Goal: Task Accomplishment & Management: Manage account settings

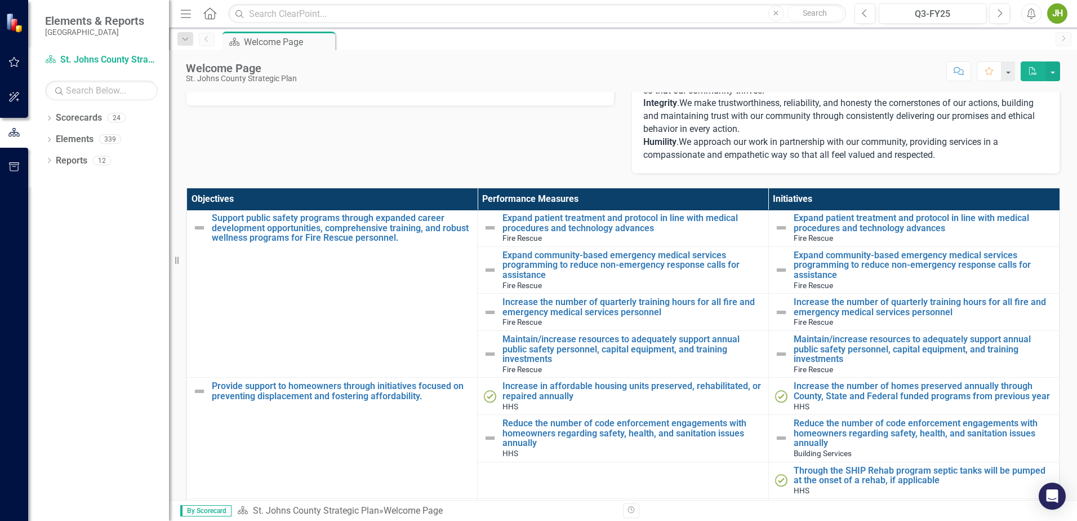
scroll to position [2786, 0]
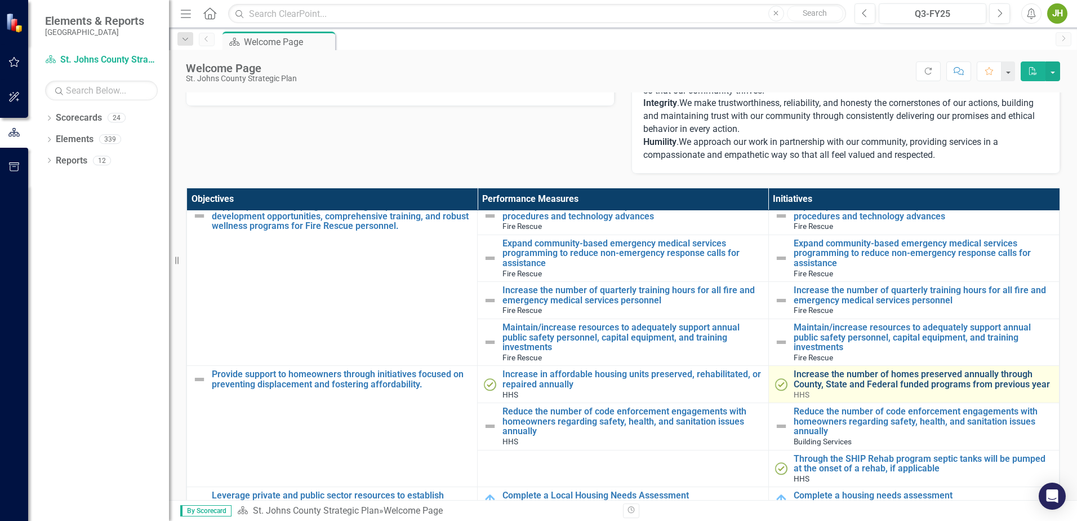
click at [831, 371] on link "Increase the number of homes preserved annually through County, State and Feder…" at bounding box center [924, 379] width 260 height 20
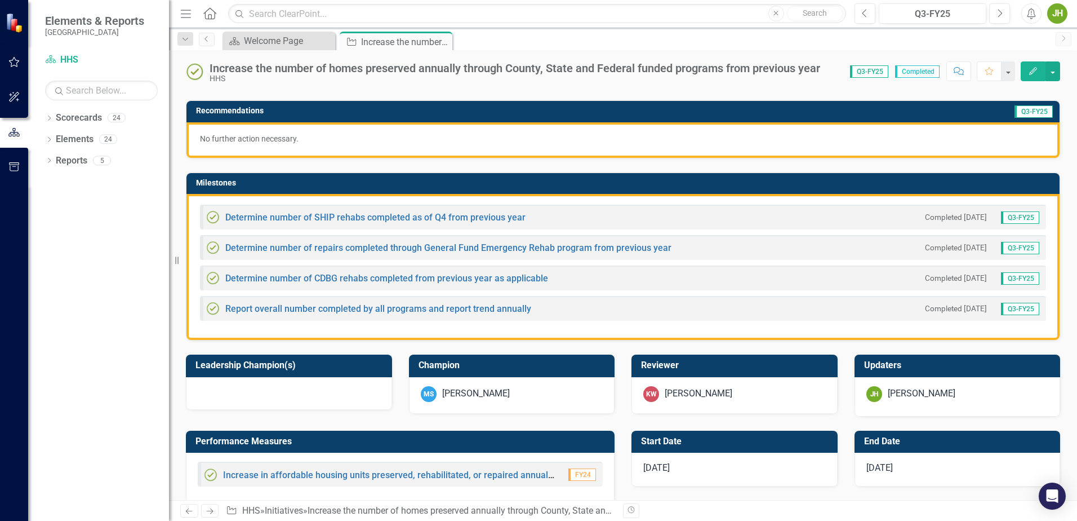
scroll to position [225, 0]
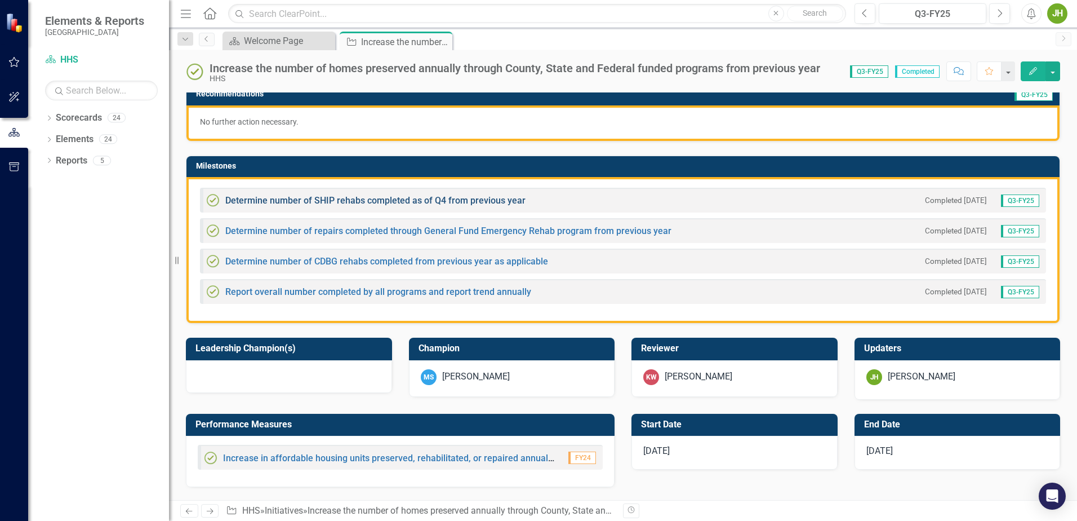
click at [487, 199] on link "Determine number of SHIP rehabs completed as of Q4 from previous year" at bounding box center [375, 200] width 300 height 11
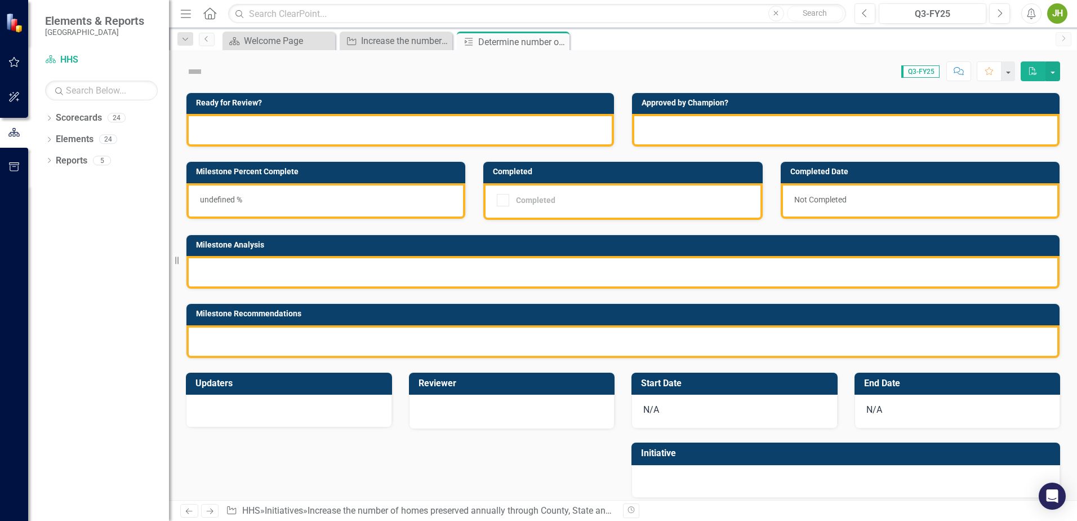
checkbox input "true"
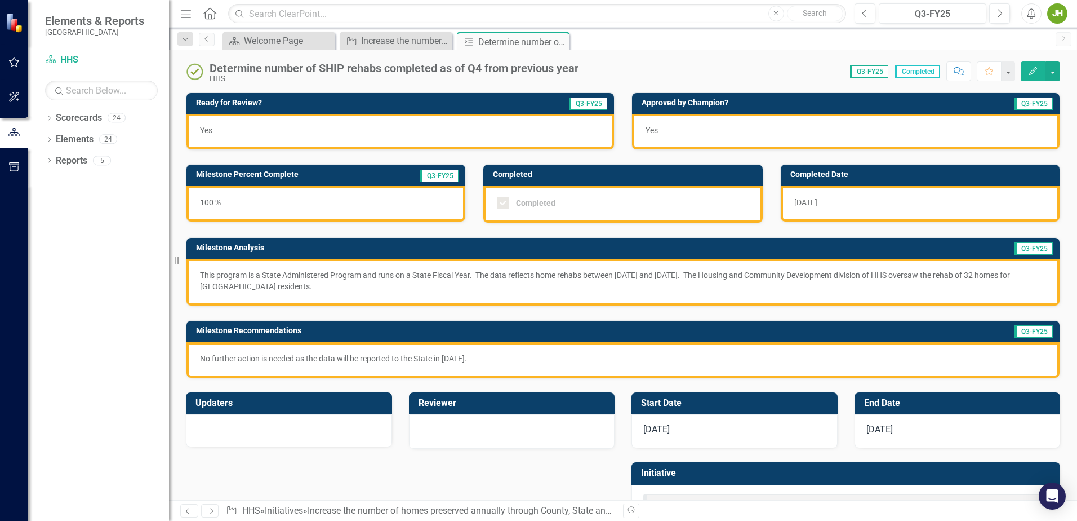
scroll to position [47, 0]
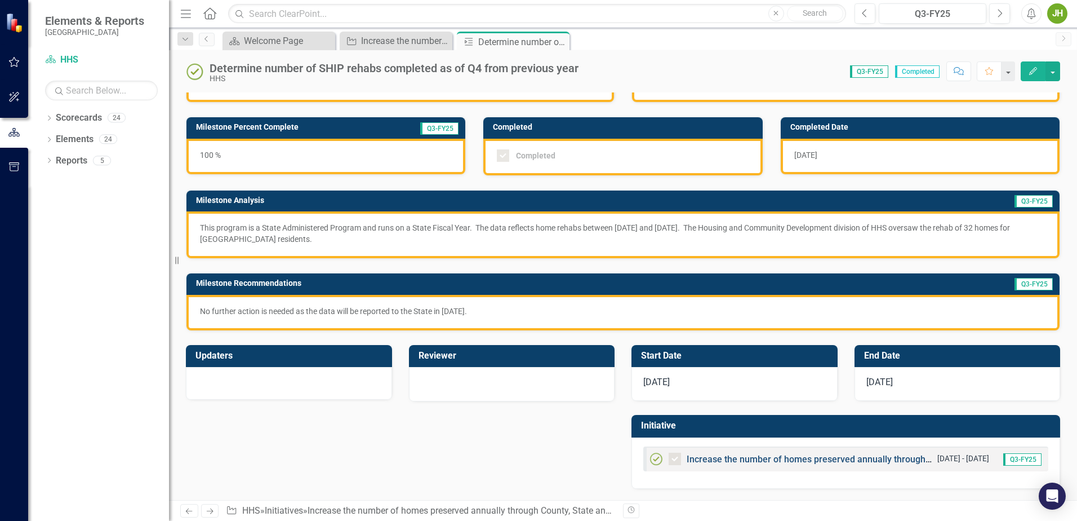
click at [752, 457] on link "Increase the number of homes preserved annually through County, State and Feder…" at bounding box center [936, 459] width 498 height 11
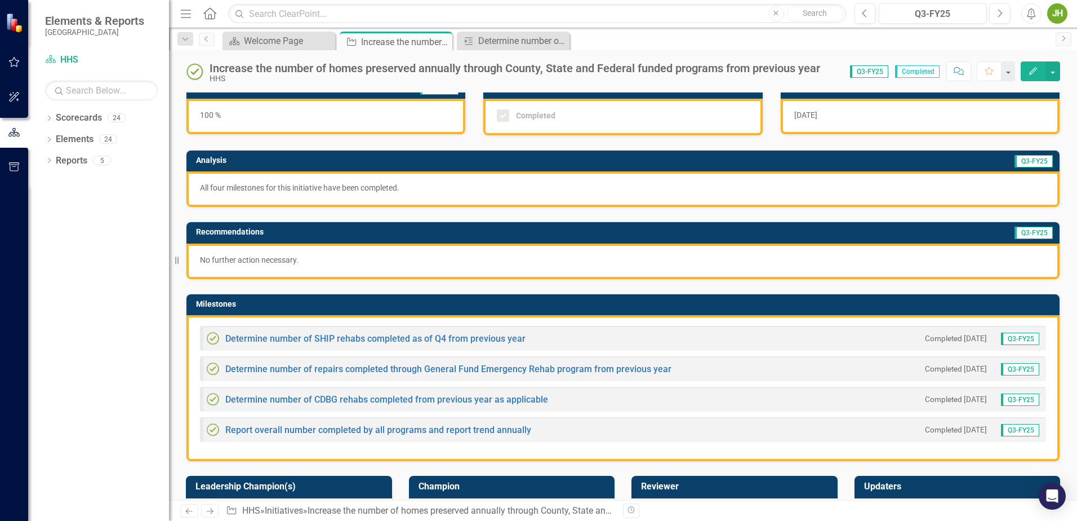
scroll to position [113, 0]
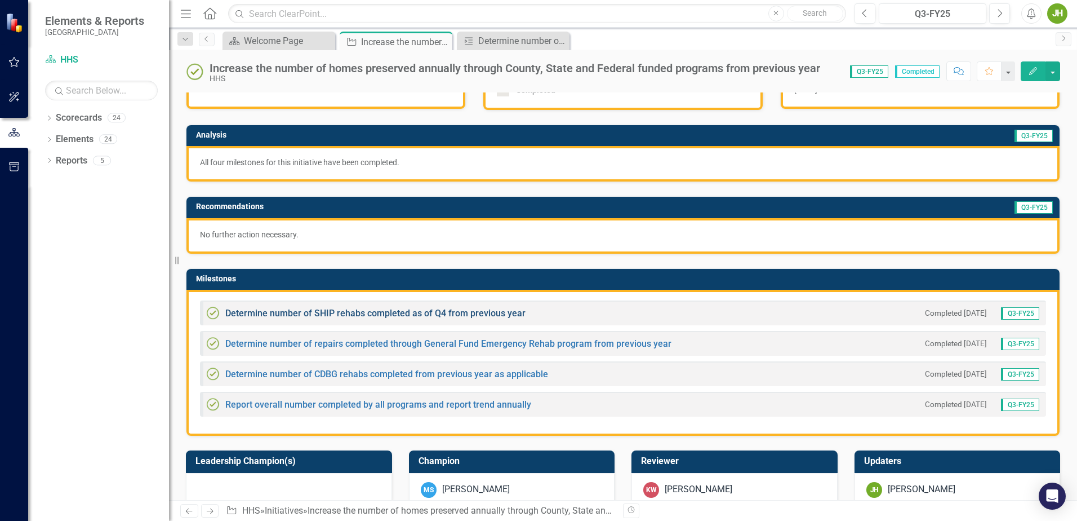
click at [492, 314] on link "Determine number of SHIP rehabs completed as of Q4 from previous year" at bounding box center [375, 313] width 300 height 11
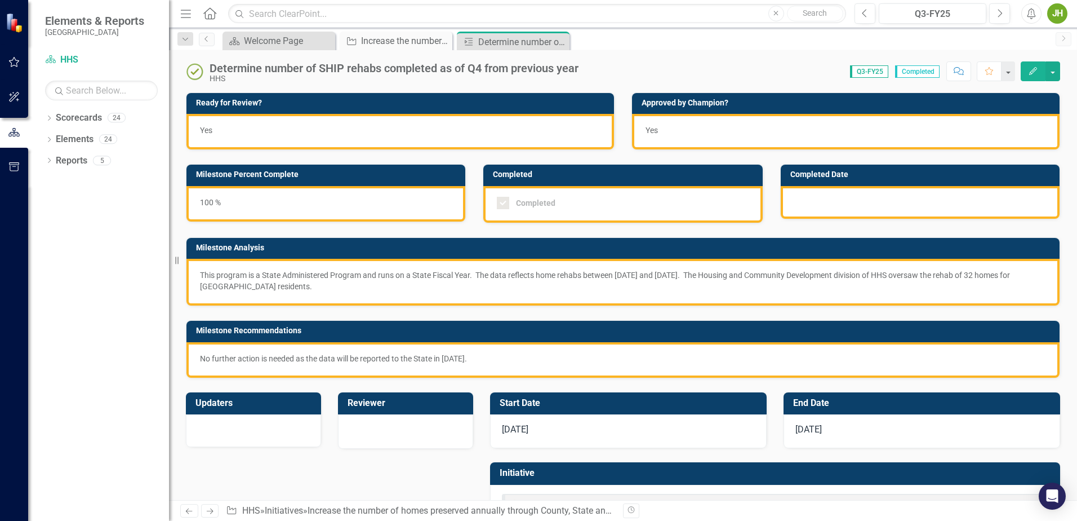
checkbox input "true"
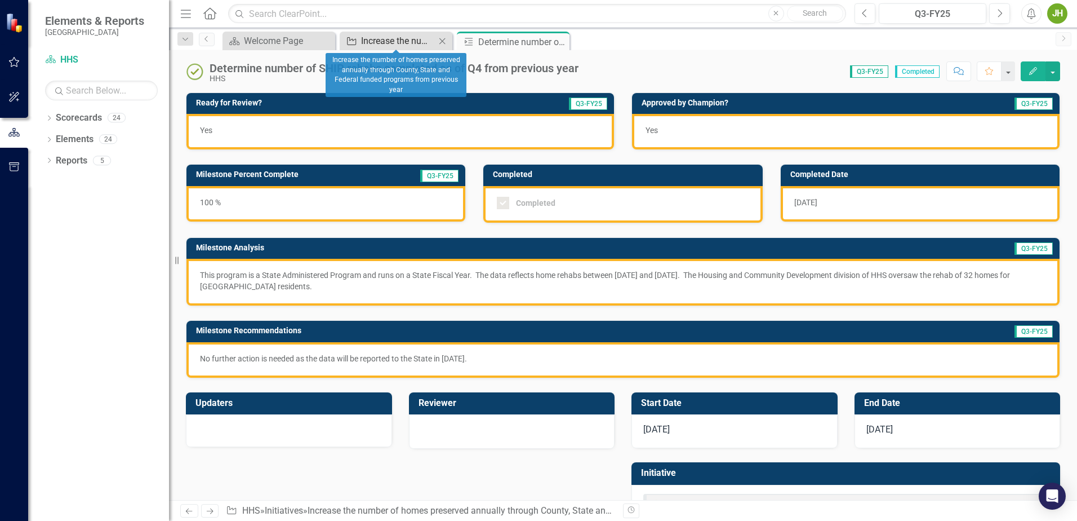
click at [379, 42] on div "Increase the number of homes preserved annually through County, State and Feder…" at bounding box center [398, 41] width 74 height 14
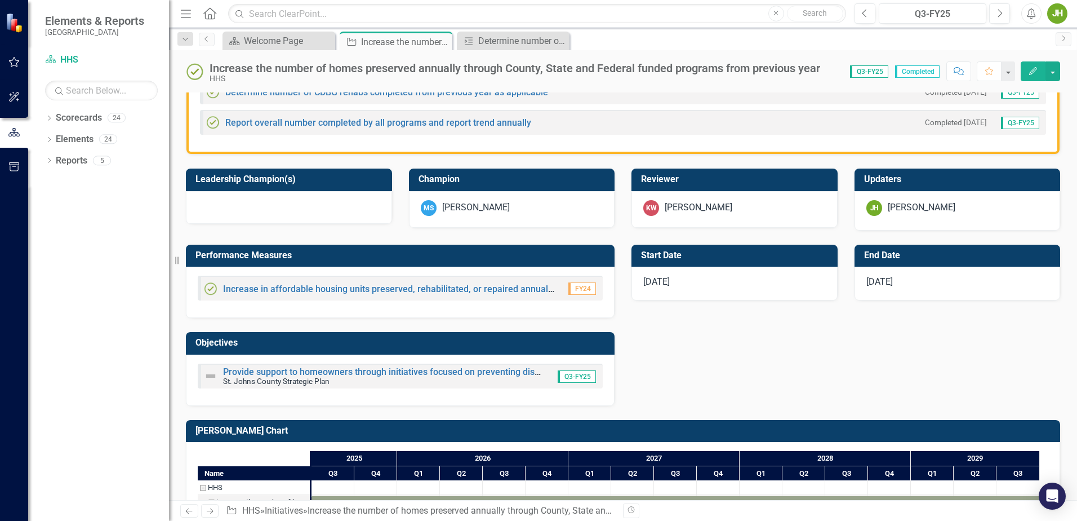
scroll to position [486, 0]
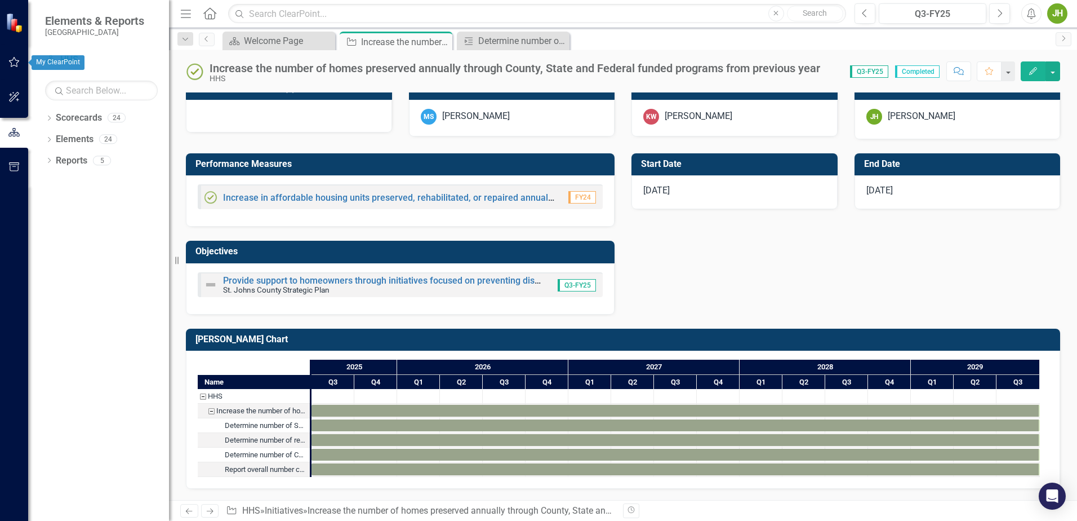
click at [13, 59] on icon "button" at bounding box center [14, 62] width 11 height 10
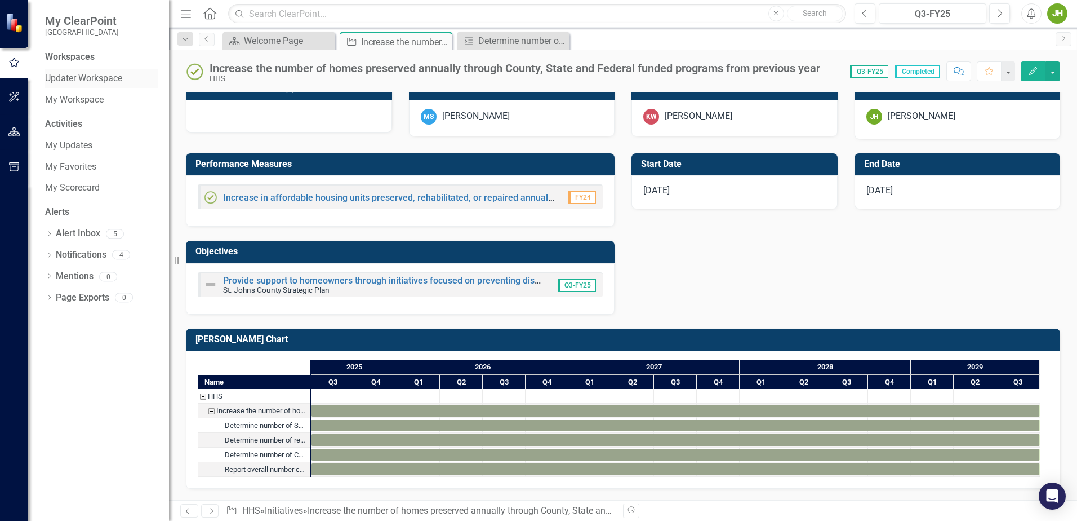
click at [78, 77] on link "Updater Workspace" at bounding box center [101, 78] width 113 height 13
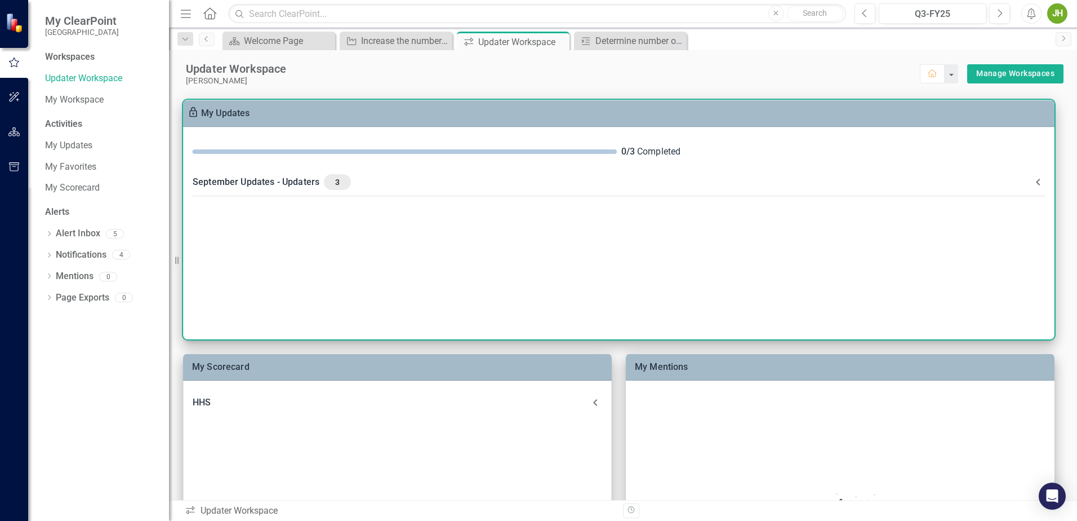
click at [338, 184] on span "3" at bounding box center [337, 182] width 18 height 10
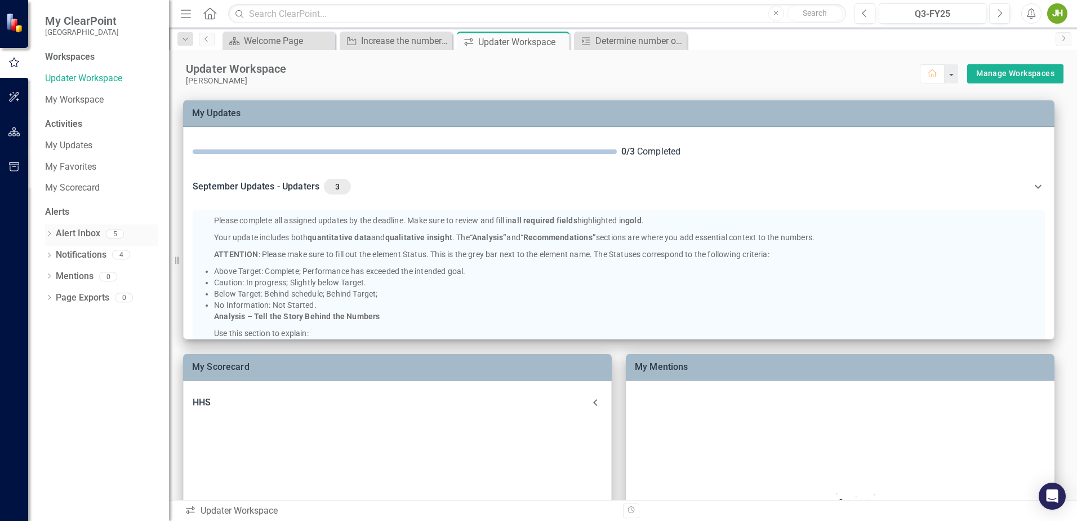
click at [114, 233] on div "5" at bounding box center [115, 234] width 18 height 10
click at [85, 254] on link "Notifications" at bounding box center [81, 254] width 51 height 13
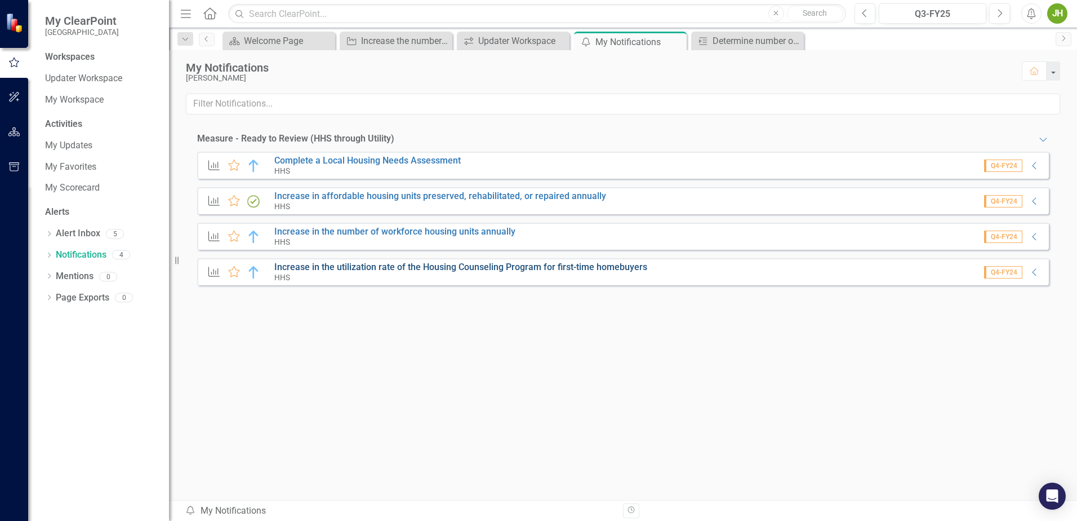
click at [412, 269] on link "Increase in the utilization rate of the Housing Counseling Program for first-ti…" at bounding box center [460, 266] width 373 height 11
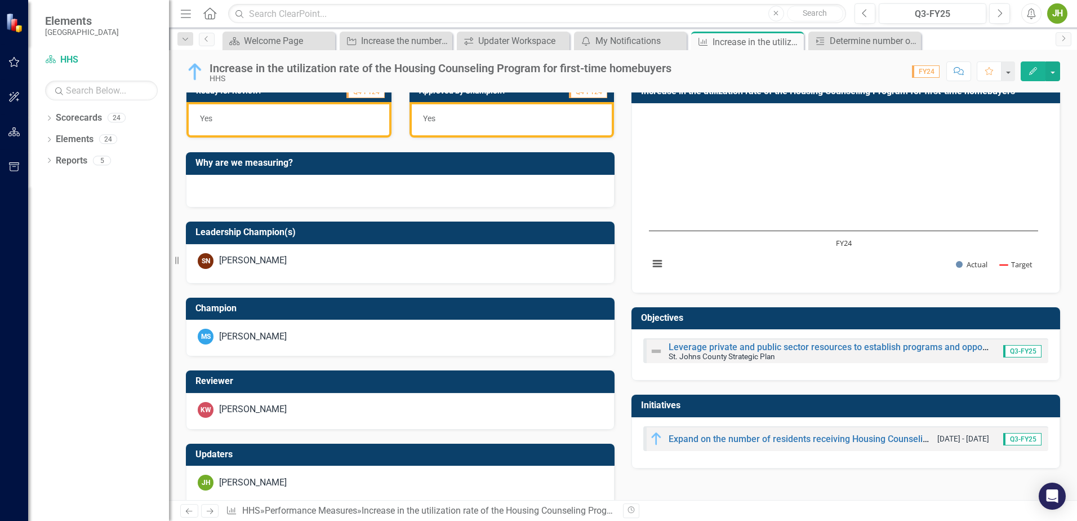
scroll to position [275, 0]
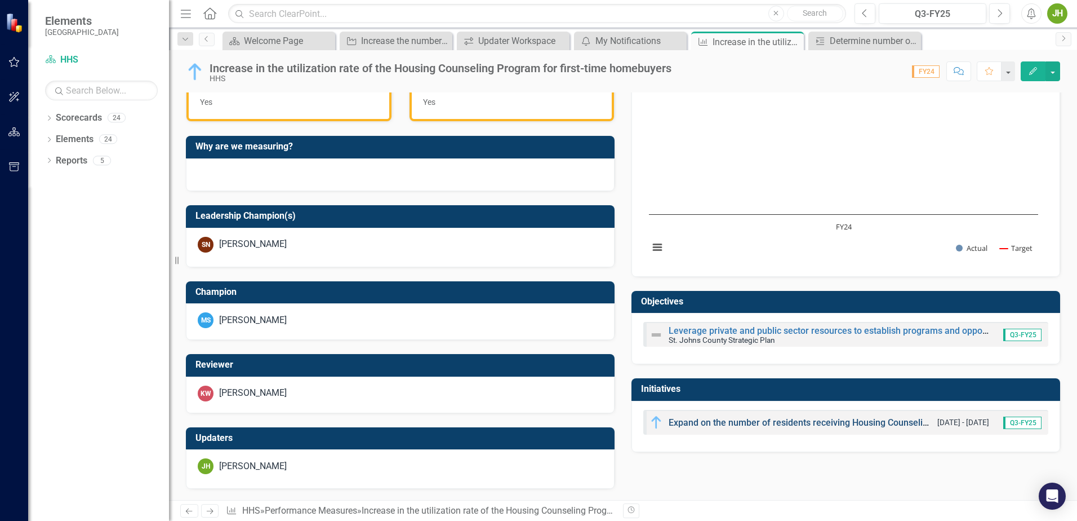
click at [795, 424] on link "Expand on the number of residents receiving Housing Counseling, so they are cre…" at bounding box center [894, 422] width 451 height 11
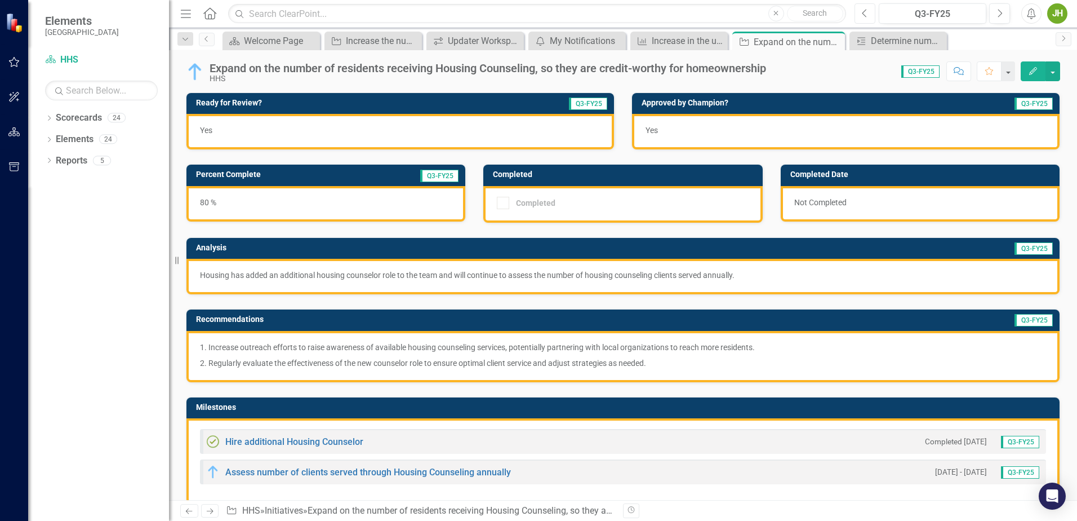
click at [865, 15] on icon "Previous" at bounding box center [865, 13] width 6 height 10
click at [1000, 12] on icon "Next" at bounding box center [1000, 13] width 6 height 10
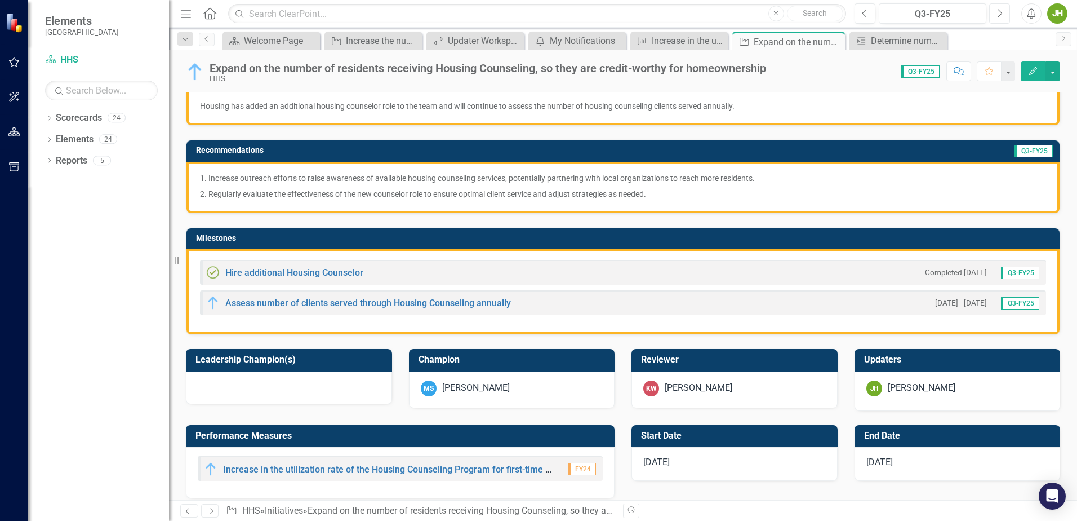
scroll to position [225, 0]
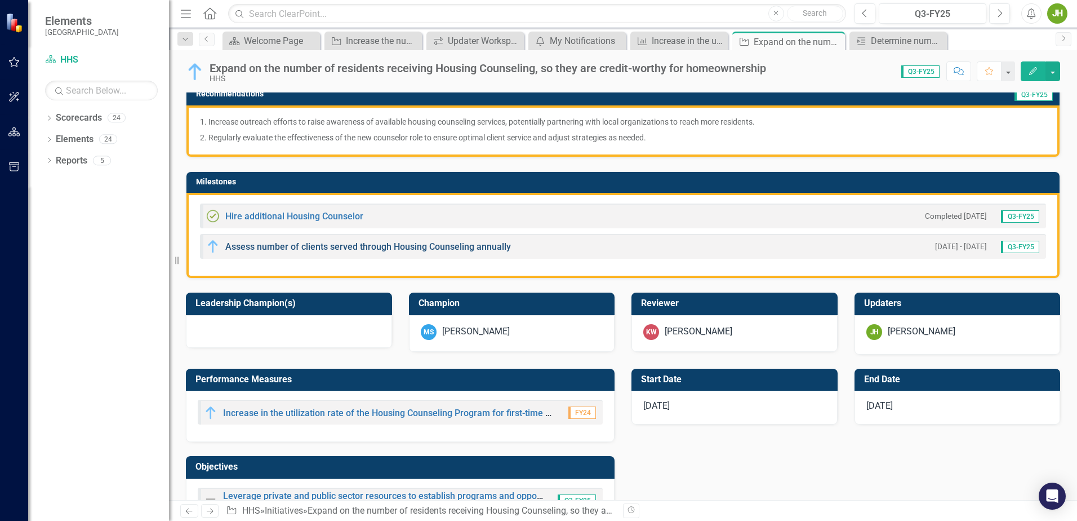
click at [266, 247] on link "Assess number of clients served through Housing Counseling annually" at bounding box center [368, 246] width 286 height 11
